Goal: Information Seeking & Learning: Learn about a topic

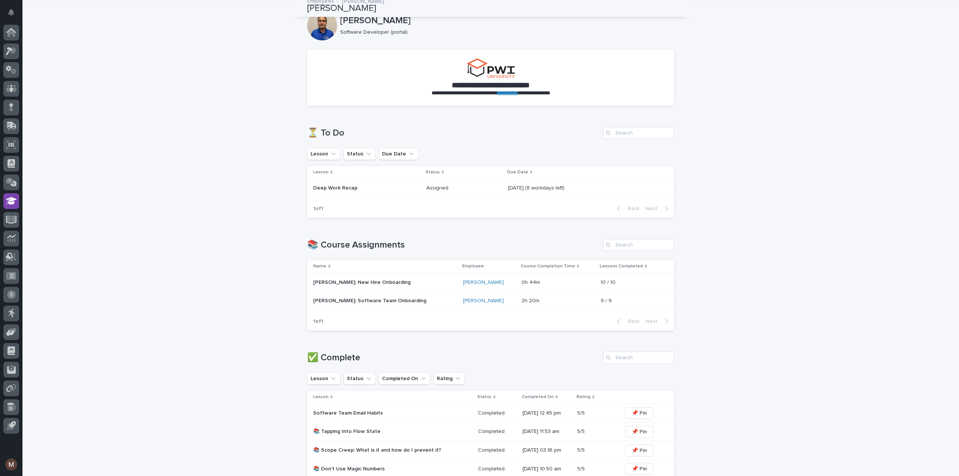
scroll to position [1, 0]
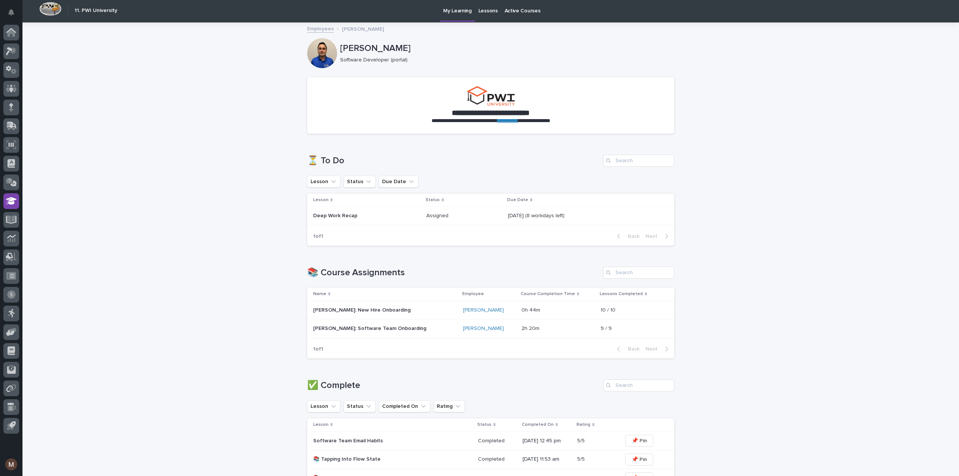
click at [335, 213] on p "Deep Work Recap" at bounding box center [366, 216] width 107 height 6
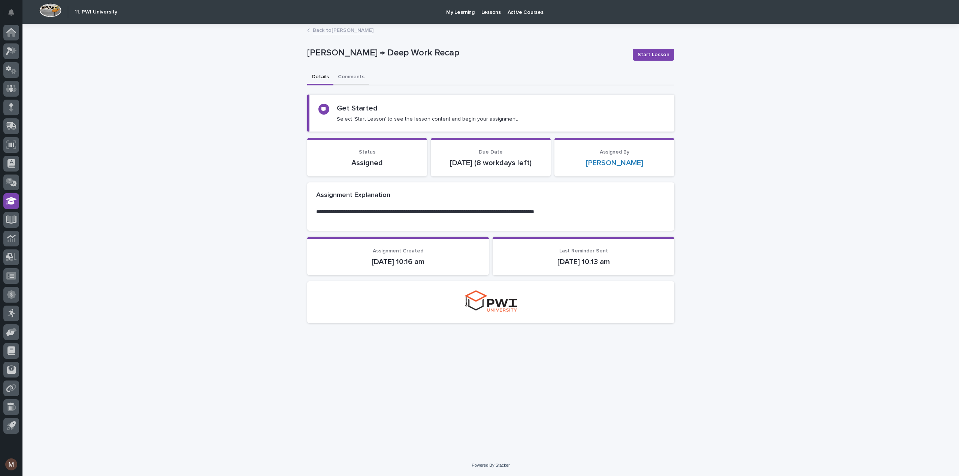
click at [353, 76] on button "Comments" at bounding box center [352, 78] width 36 height 16
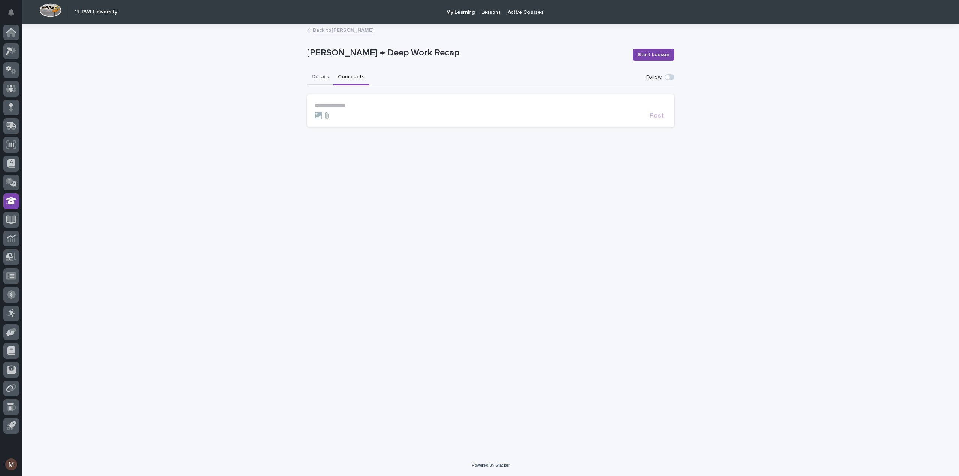
click at [325, 78] on button "Details" at bounding box center [320, 78] width 26 height 16
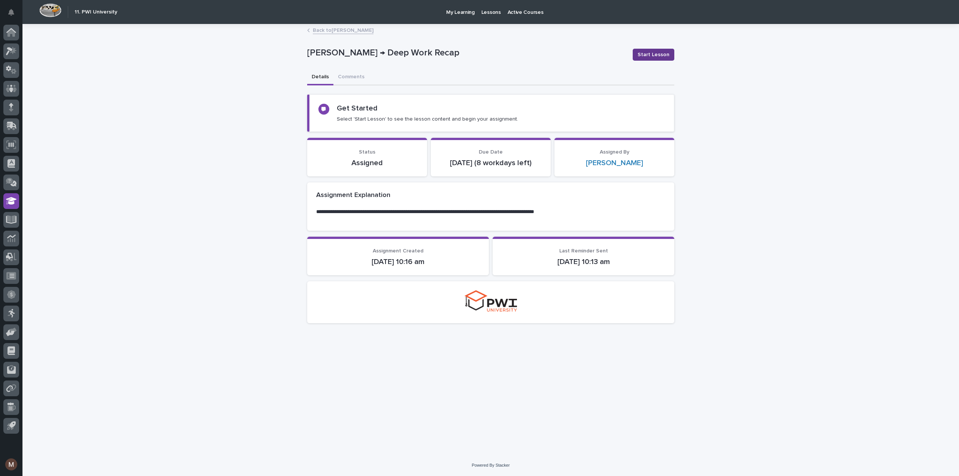
click at [668, 54] on span "Start Lesson" at bounding box center [654, 54] width 32 height 7
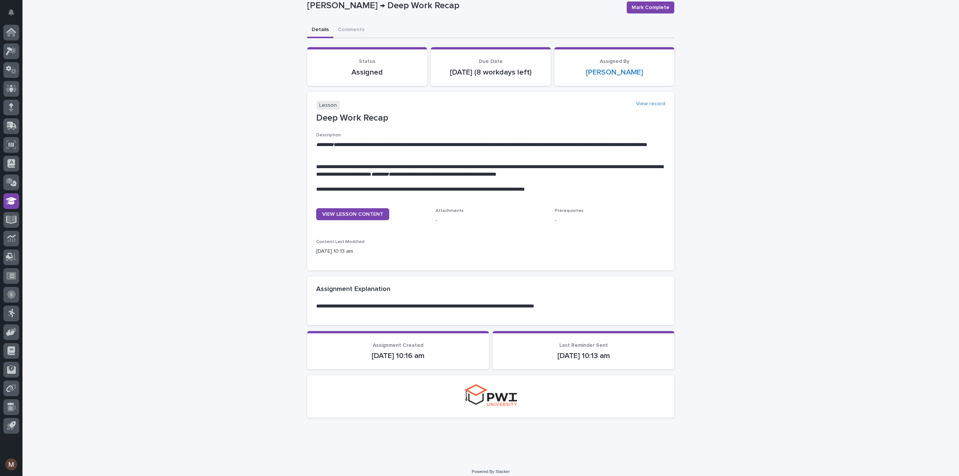
scroll to position [52, 0]
